Goal: Complete application form

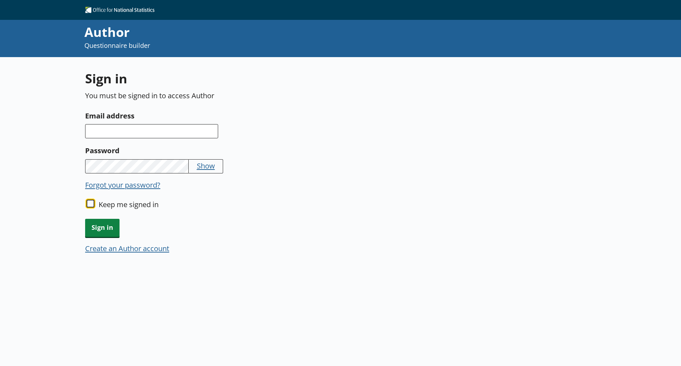
click at [87, 201] on input "Keep me signed in" at bounding box center [90, 204] width 8 height 8
checkbox input "true"
click at [113, 131] on input "Email address" at bounding box center [151, 131] width 133 height 14
type input "S"
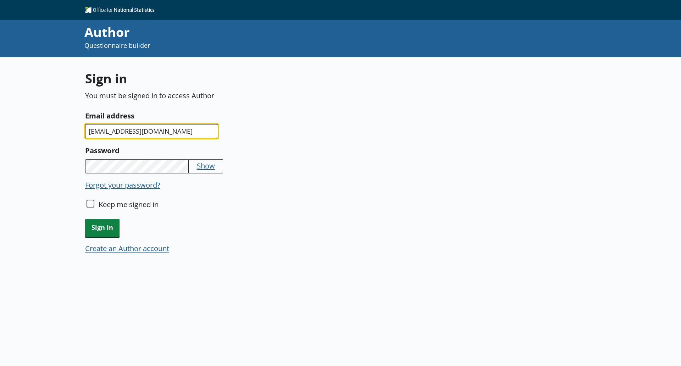
type input "[EMAIL_ADDRESS][DOMAIN_NAME]"
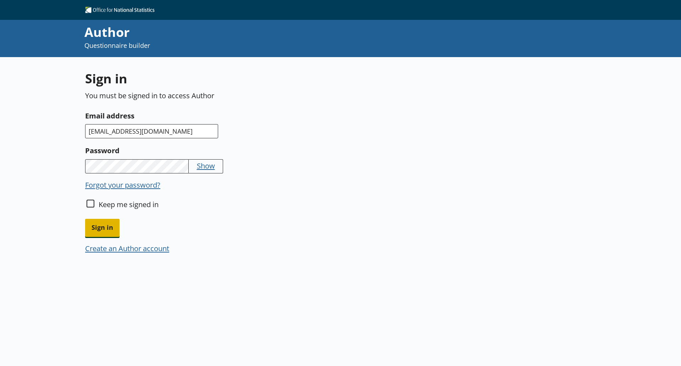
click at [98, 226] on span "Sign in" at bounding box center [102, 228] width 34 height 18
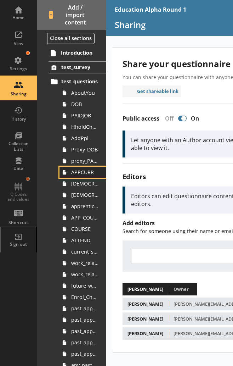
click at [77, 172] on span "APPCURR" at bounding box center [84, 172] width 27 height 7
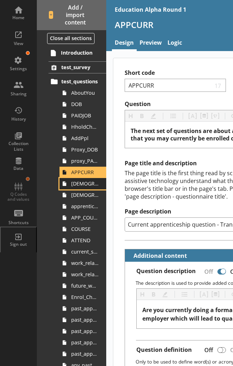
click at [75, 185] on span "[DEMOGRAPHIC_DATA]_main_job" at bounding box center [84, 183] width 27 height 7
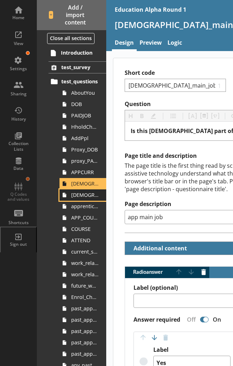
click at [79, 198] on link "[DEMOGRAPHIC_DATA]_soc2020_job_title" at bounding box center [83, 194] width 47 height 11
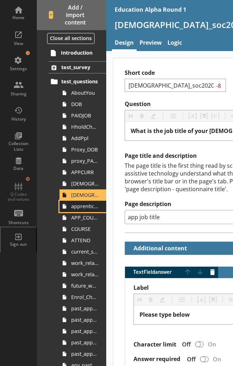
click at [88, 207] on span "apprenticeship_sic2007_industry" at bounding box center [84, 206] width 27 height 7
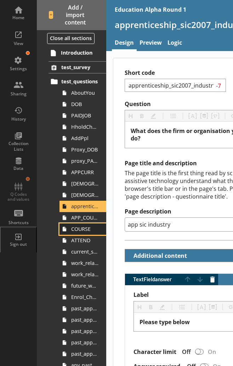
click at [82, 230] on span "COURSE" at bounding box center [84, 228] width 27 height 7
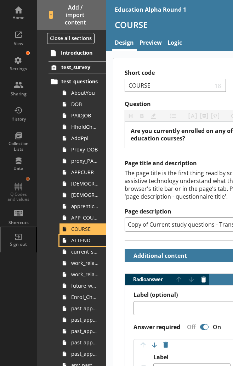
click at [83, 237] on span "ATTEND" at bounding box center [84, 240] width 27 height 7
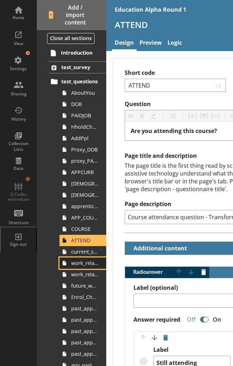
click at [78, 262] on span "work_related_education_4weeks" at bounding box center [84, 262] width 27 height 7
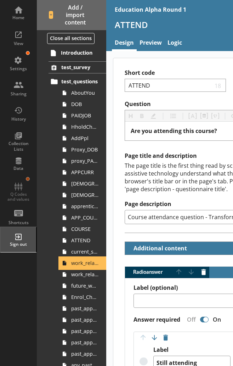
type textarea "x"
